Goal: Check status: Check status

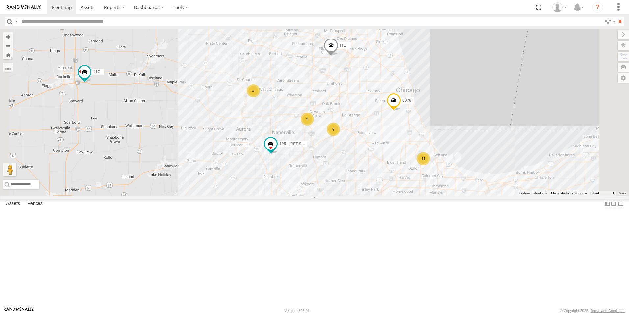
click at [0, 0] on div at bounding box center [0, 0] width 0 height 0
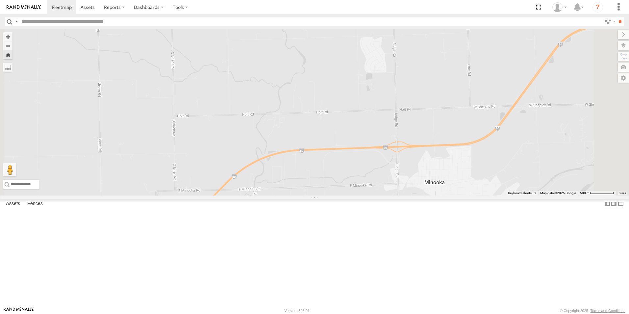
click at [0, 0] on div at bounding box center [0, 0] width 0 height 0
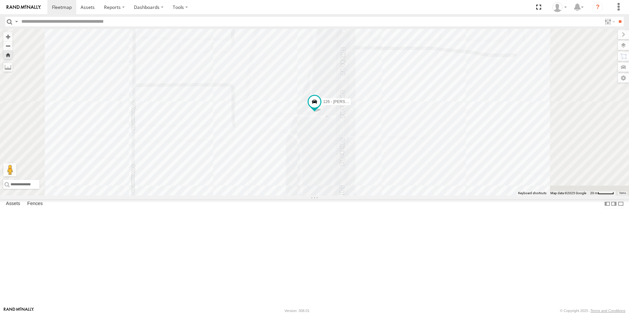
scroll to position [132, 0]
click at [0, 0] on div at bounding box center [0, 0] width 0 height 0
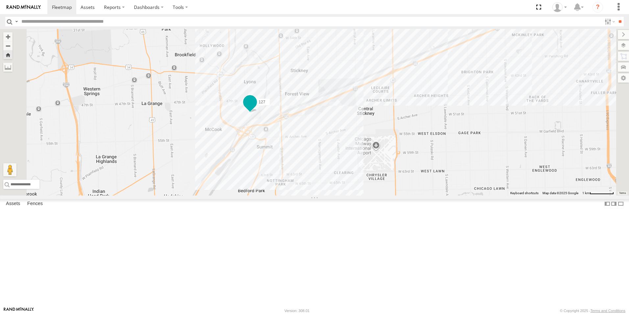
click at [256, 108] on span at bounding box center [250, 102] width 12 height 12
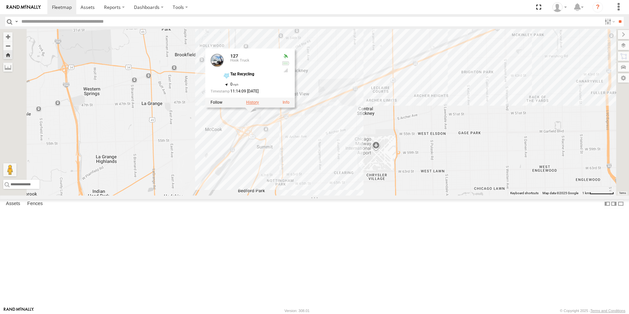
click at [259, 105] on label at bounding box center [252, 102] width 13 height 5
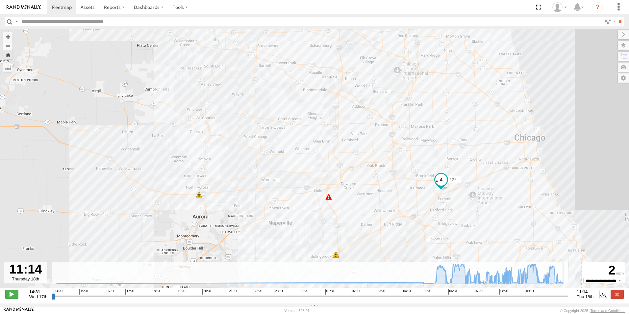
drag, startPoint x: 516, startPoint y: 301, endPoint x: 589, endPoint y: 300, distance: 73.1
type input "**********"
click at [568, 299] on input "range" at bounding box center [310, 296] width 517 height 6
click at [22, 10] on link at bounding box center [23, 7] width 47 height 14
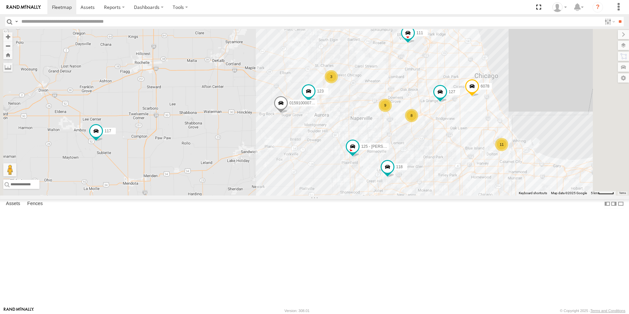
click at [19, 12] on link at bounding box center [23, 7] width 47 height 14
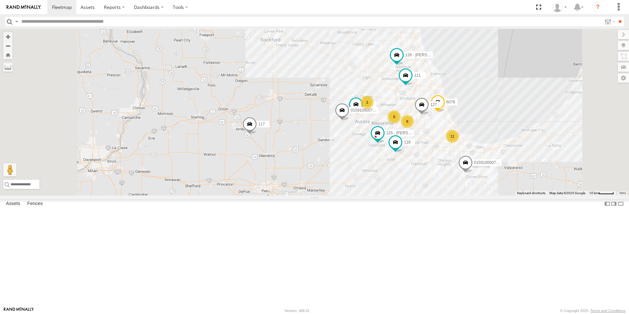
click at [429, 115] on span at bounding box center [422, 106] width 14 height 18
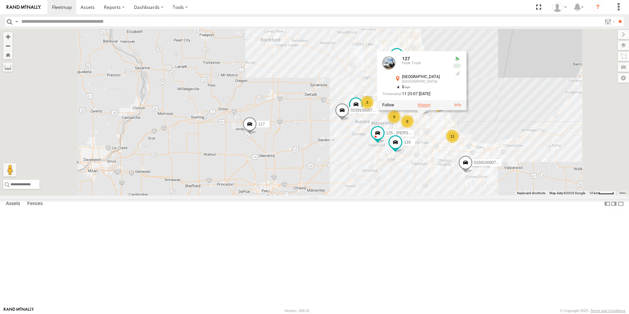
click at [431, 108] on label at bounding box center [424, 105] width 13 height 5
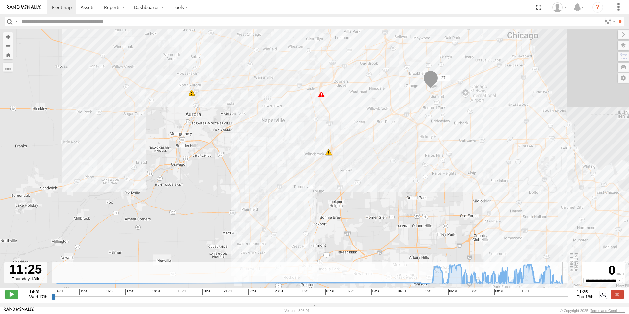
drag, startPoint x: 529, startPoint y: 299, endPoint x: 573, endPoint y: 294, distance: 43.7
click at [568, 294] on input "range" at bounding box center [310, 296] width 517 height 6
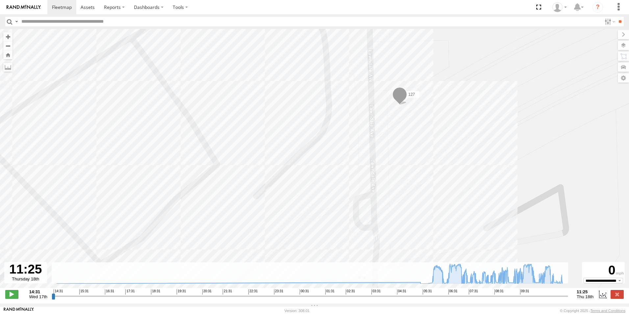
drag, startPoint x: 423, startPoint y: 79, endPoint x: 306, endPoint y: 125, distance: 125.2
click at [306, 125] on div "127 05:32 Thu 09:46 Thu 10:08 Thu" at bounding box center [314, 162] width 629 height 266
drag, startPoint x: 237, startPoint y: 158, endPoint x: 209, endPoint y: 250, distance: 95.8
click at [209, 250] on div "127 05:32 Thu 09:46 Thu 10:08 Thu" at bounding box center [314, 162] width 629 height 266
drag, startPoint x: 565, startPoint y: 299, endPoint x: 566, endPoint y: 302, distance: 3.4
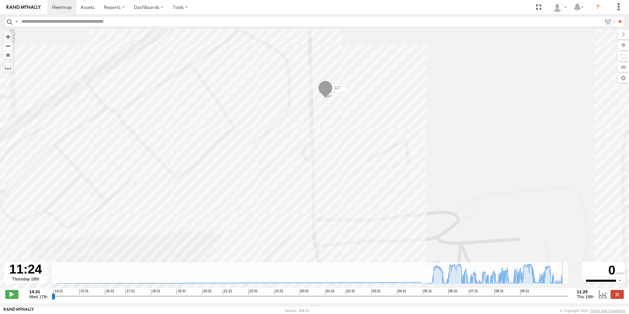
type input "**********"
click at [566, 299] on input "range" at bounding box center [310, 296] width 517 height 6
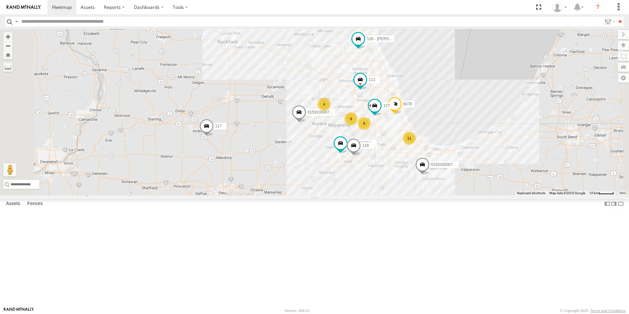
click at [0, 0] on div at bounding box center [0, 0] width 0 height 0
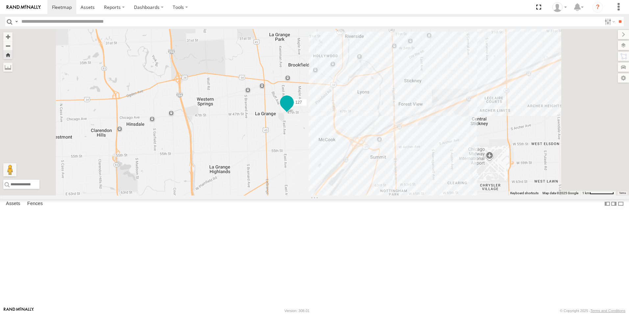
click at [293, 108] on span at bounding box center [287, 102] width 12 height 12
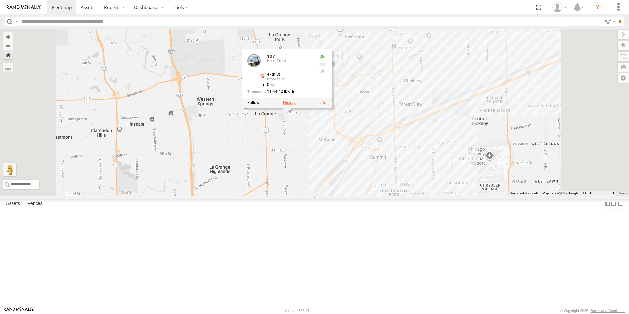
click at [296, 105] on label at bounding box center [289, 103] width 13 height 5
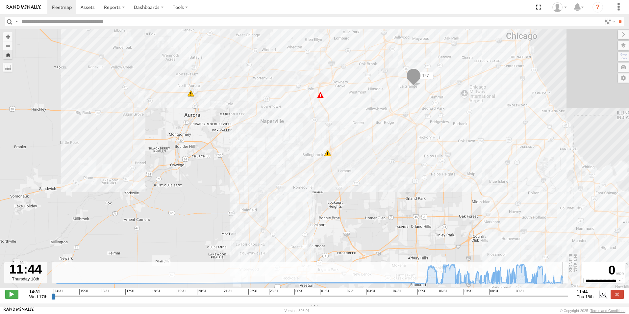
drag, startPoint x: 526, startPoint y: 299, endPoint x: 575, endPoint y: 291, distance: 49.7
type input "**********"
click at [568, 293] on input "range" at bounding box center [310, 296] width 517 height 6
click at [30, 6] on img at bounding box center [24, 7] width 34 height 5
